Goal: Task Accomplishment & Management: Use online tool/utility

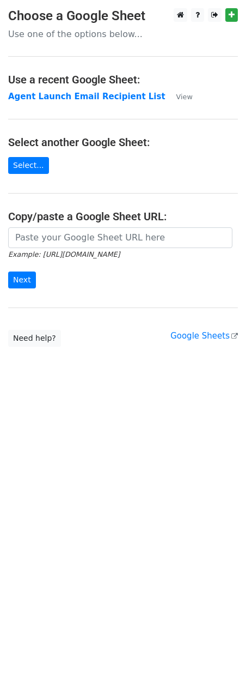
click at [57, 124] on main "Choose a Google Sheet Use one of the options below... Use a recent Google Sheet…" at bounding box center [123, 177] width 246 height 339
click at [55, 95] on strong "Agent Launch Email Recipient List" at bounding box center [87, 97] width 158 height 10
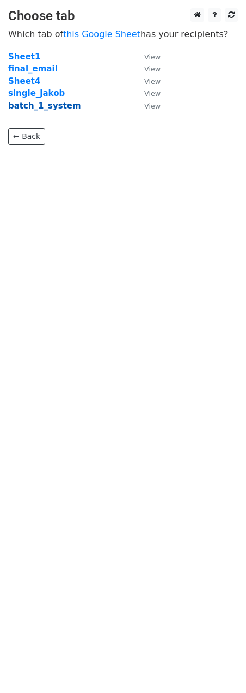
click at [43, 105] on strong "batch_1_system" at bounding box center [44, 106] width 73 height 10
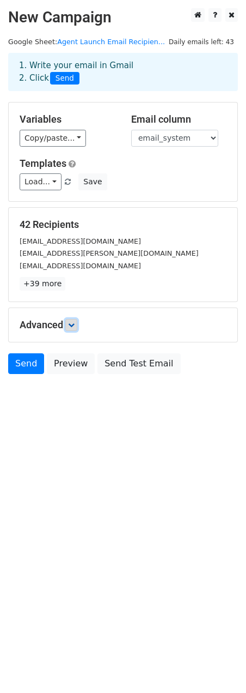
click at [75, 324] on icon at bounding box center [71, 325] width 7 height 7
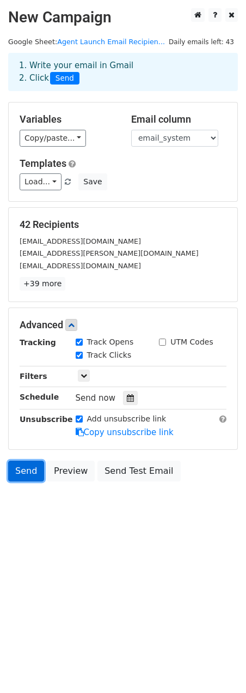
click at [22, 473] on link "Send" at bounding box center [26, 471] width 36 height 21
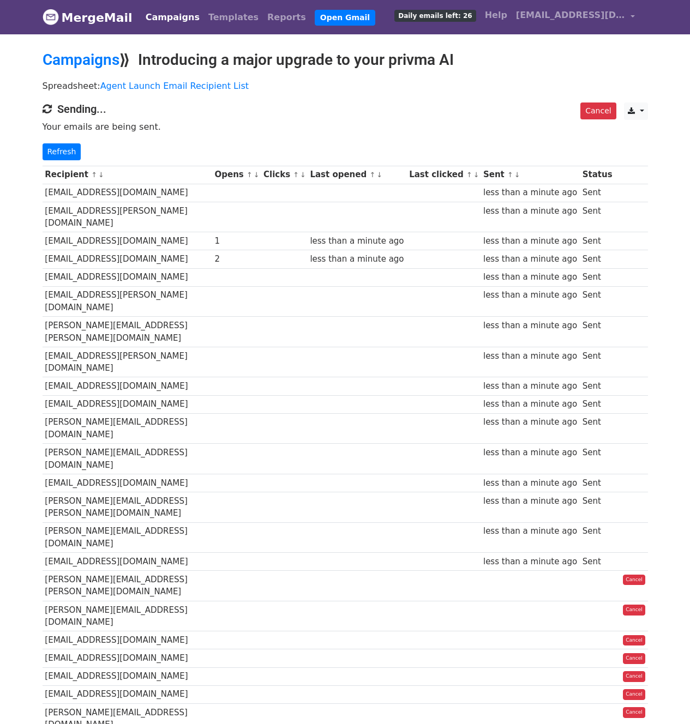
click at [288, 117] on div "Cancel CSV Excel Sending... Your emails are being sent. Refresh" at bounding box center [345, 132] width 622 height 58
click at [491, 83] on p "Spreadsheet: Agent Launch Email Recipient List" at bounding box center [345, 85] width 605 height 11
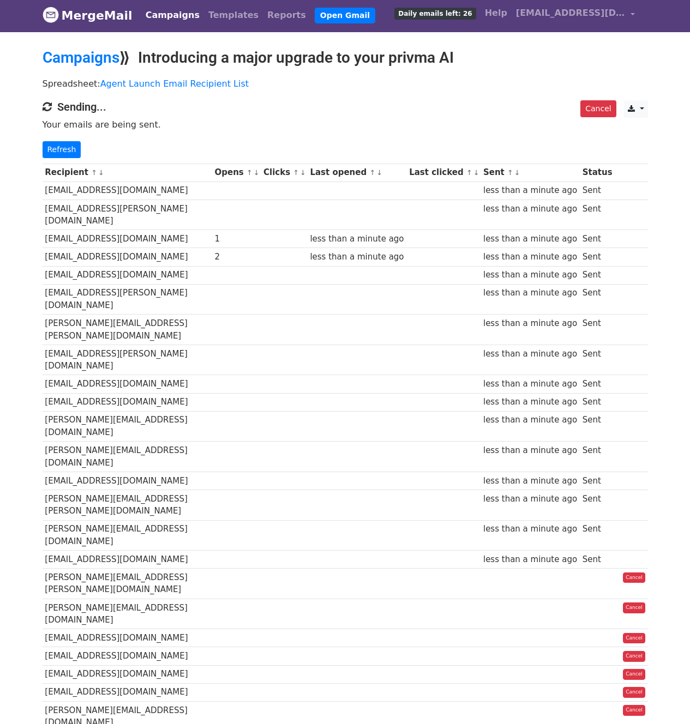
click at [267, 248] on td at bounding box center [284, 257] width 46 height 18
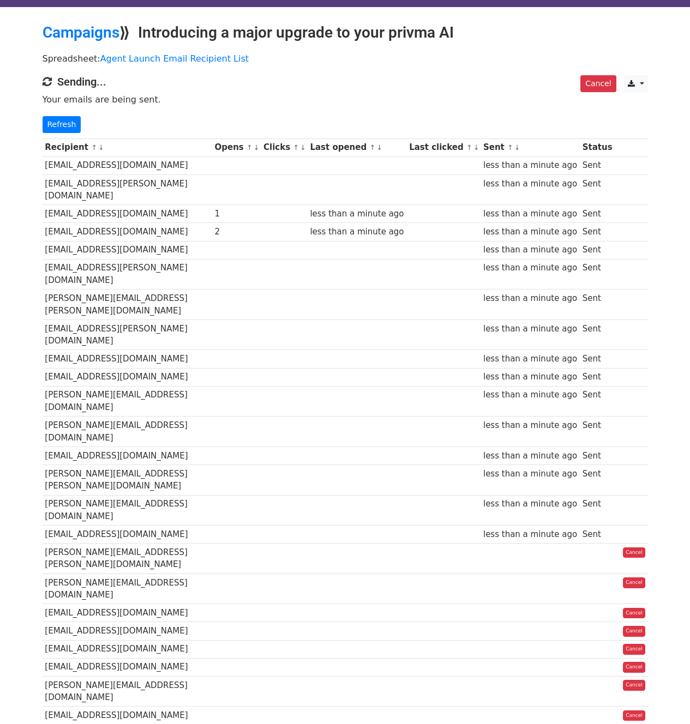
scroll to position [0, 0]
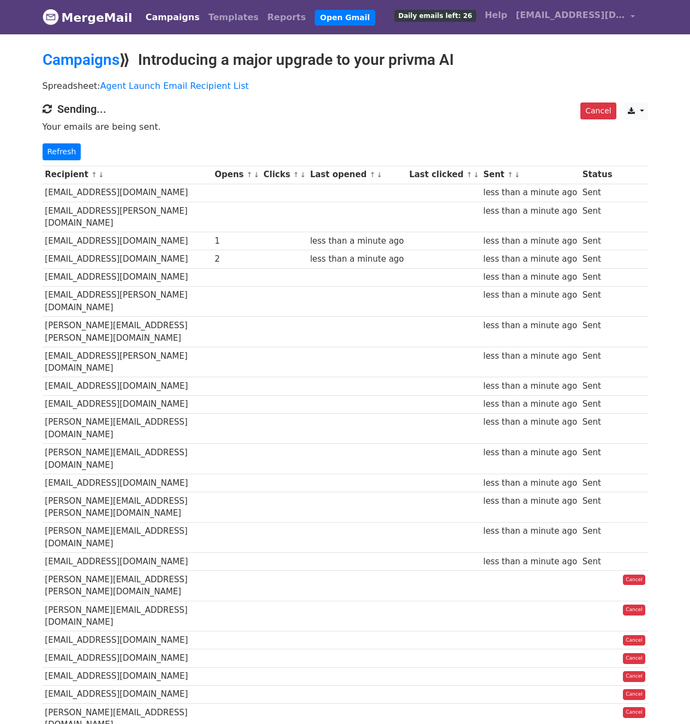
click at [63, 121] on p "Your emails are being sent." at bounding box center [345, 126] width 605 height 11
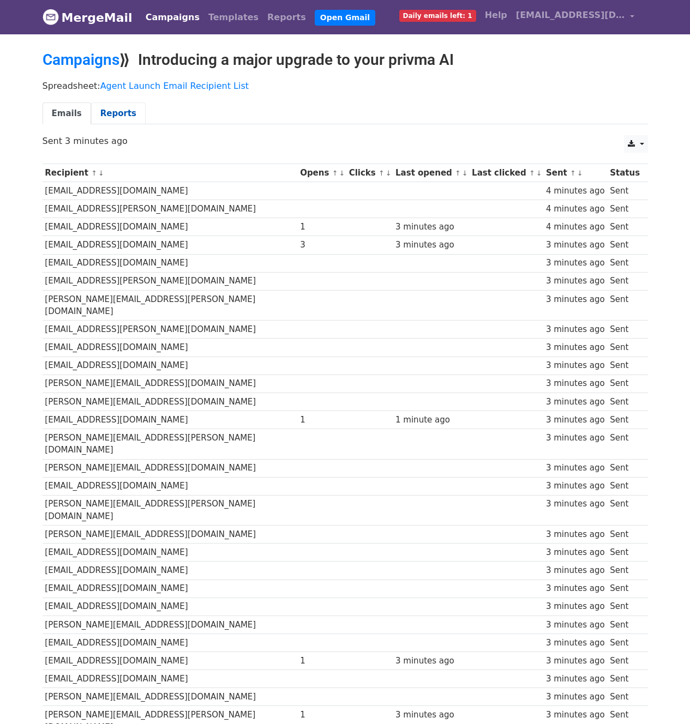
click at [117, 113] on link "Reports" at bounding box center [118, 114] width 55 height 22
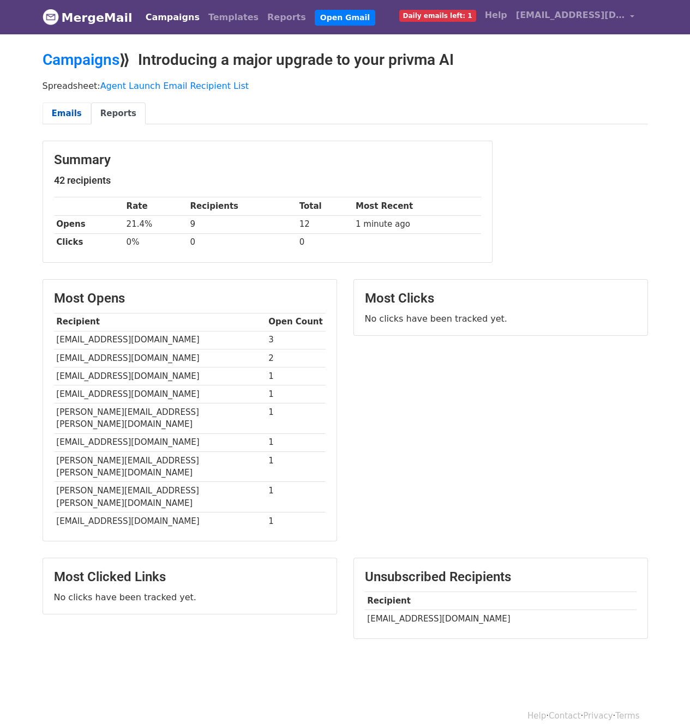
click at [74, 105] on link "Emails" at bounding box center [67, 114] width 49 height 22
